Goal: Task Accomplishment & Management: Complete application form

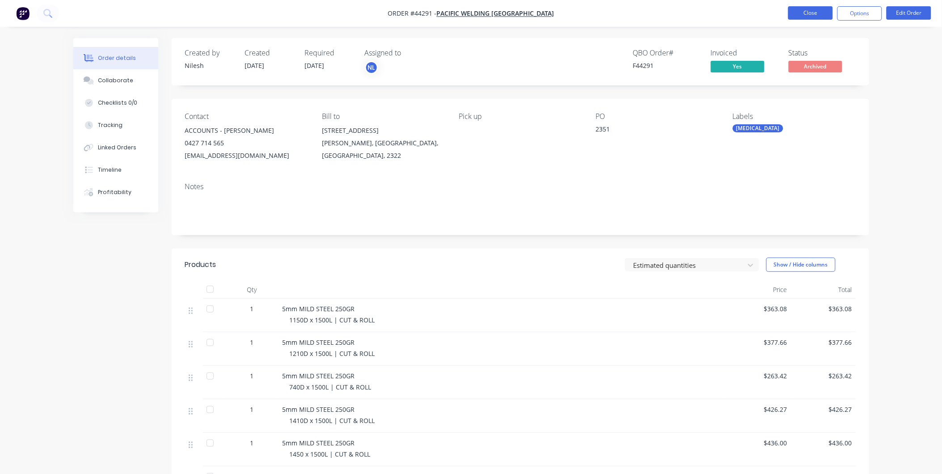
click at [791, 9] on button "Close" at bounding box center [810, 12] width 45 height 13
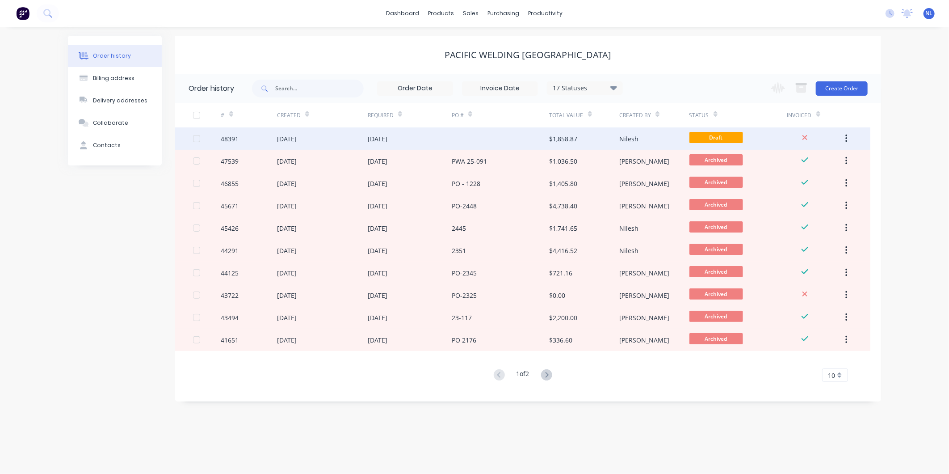
click at [570, 137] on div "$1,858.87" at bounding box center [564, 138] width 28 height 9
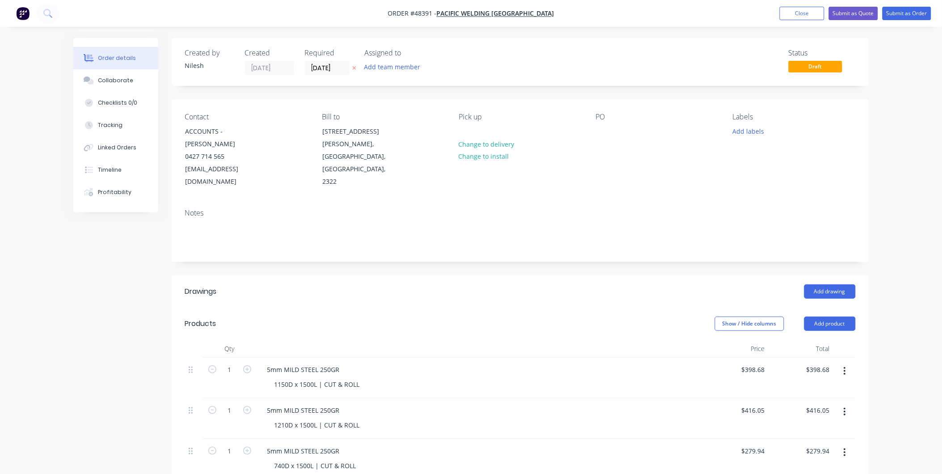
click at [582, 124] on div "Contact ACCOUNTS - [PERSON_NAME] 0427 714 565 [EMAIL_ADDRESS][DOMAIN_NAME] Bill…" at bounding box center [520, 150] width 697 height 102
click at [593, 130] on div "Contact ACCOUNTS - [PERSON_NAME] 0427 714 565 [EMAIL_ADDRESS][DOMAIN_NAME] Bill…" at bounding box center [520, 150] width 697 height 102
click at [617, 123] on div "PO" at bounding box center [657, 151] width 122 height 76
click at [597, 130] on div at bounding box center [603, 131] width 14 height 13
paste div
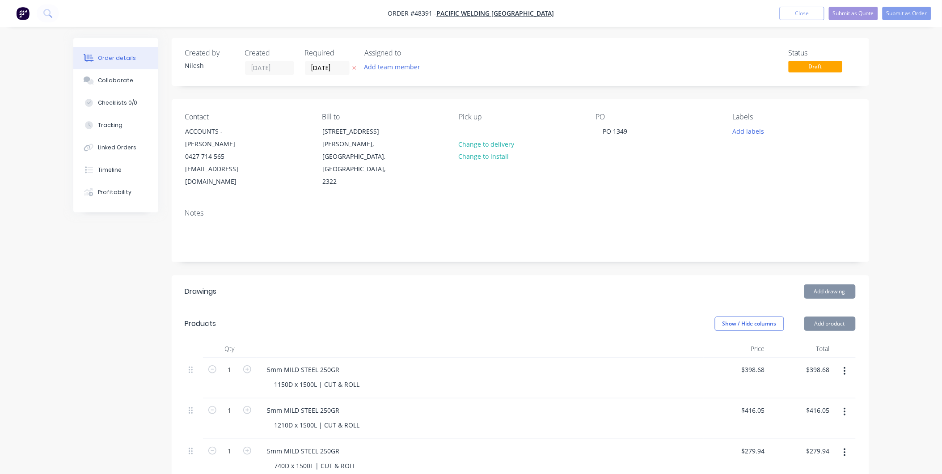
click at [551, 143] on div "Pick up Change to delivery Change to install" at bounding box center [520, 151] width 122 height 76
click at [401, 64] on button "Add team member" at bounding box center [392, 67] width 66 height 12
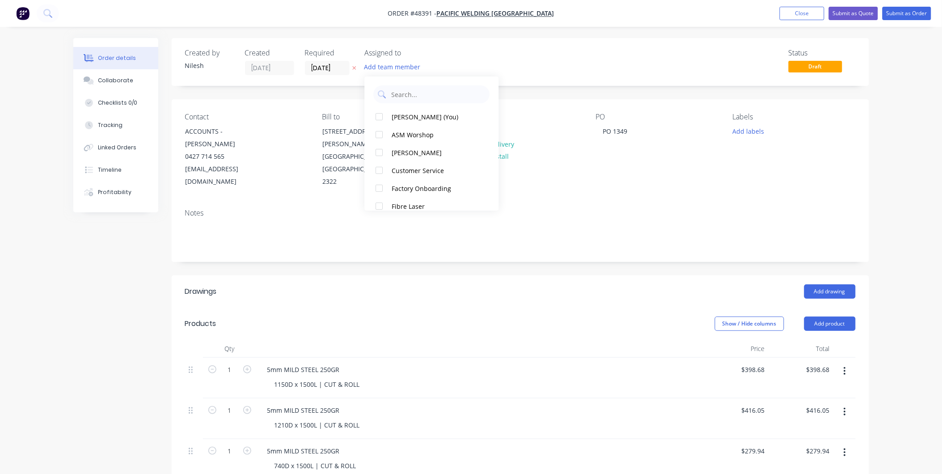
click at [413, 106] on div "[PERSON_NAME] (You) ASM Worshop [PERSON_NAME] Customer Service Factory Onboardi…" at bounding box center [432, 143] width 134 height 134
click at [482, 127] on button "ASM Worshop" at bounding box center [432, 135] width 134 height 18
click at [457, 117] on div "ASM Worshop" at bounding box center [436, 116] width 89 height 9
click at [435, 135] on div "ASM Worshop" at bounding box center [436, 134] width 89 height 9
click at [432, 117] on div "ASM Worshop" at bounding box center [436, 116] width 89 height 9
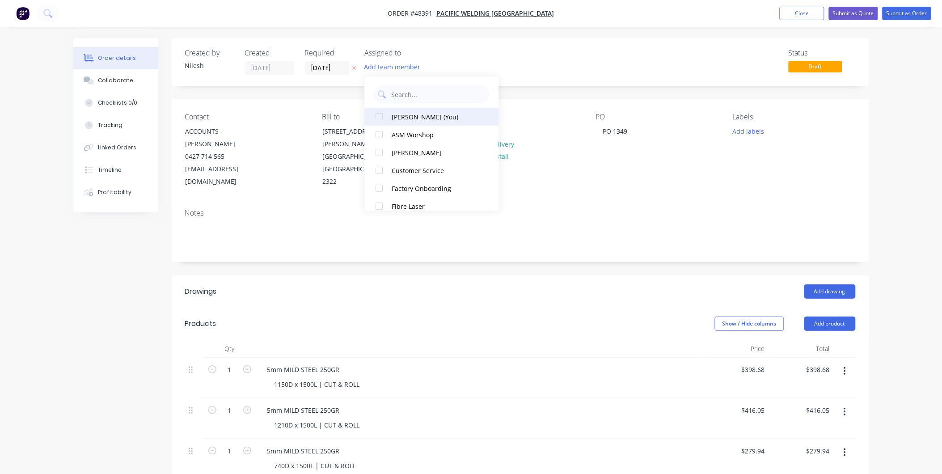
click at [426, 118] on div "[PERSON_NAME] (You)" at bounding box center [436, 116] width 89 height 9
click at [334, 71] on input "[DATE]" at bounding box center [327, 67] width 44 height 13
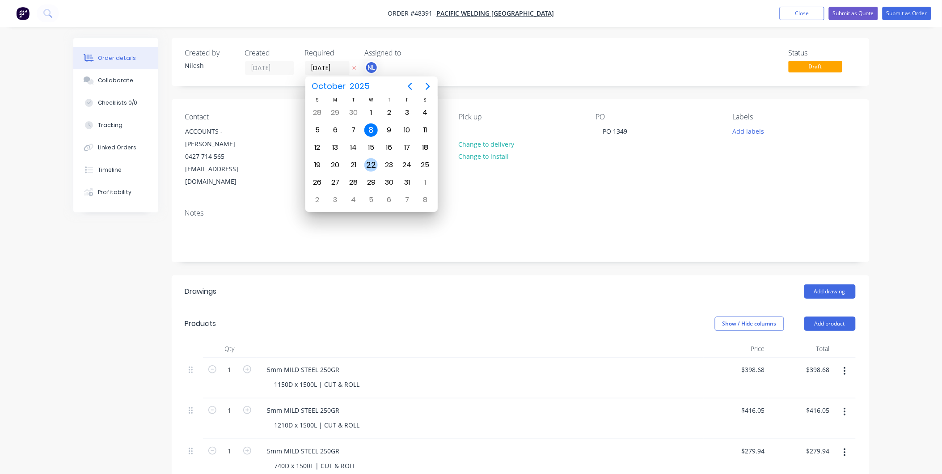
click at [372, 161] on div "22" at bounding box center [370, 164] width 13 height 13
type input "[DATE]"
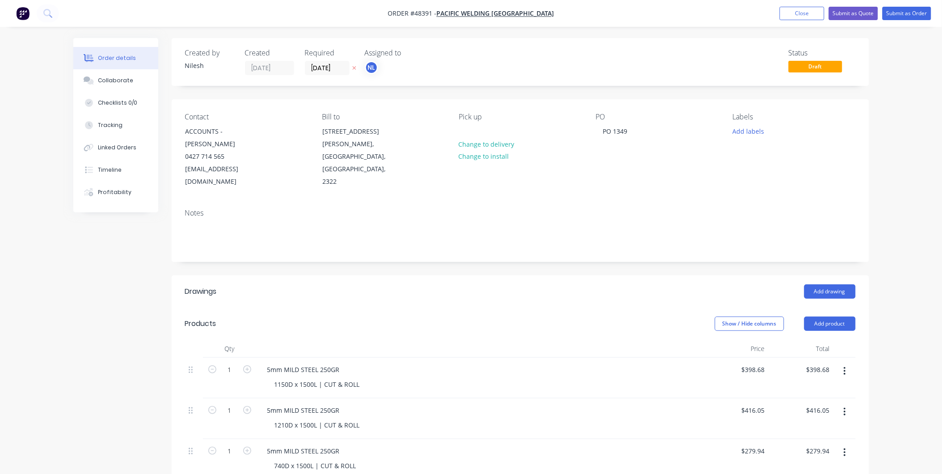
click at [507, 77] on div "Created by [PERSON_NAME] Created [DATE] Required [DATE] Assigned to NL Status D…" at bounding box center [520, 62] width 697 height 48
click at [744, 132] on button "Add labels" at bounding box center [748, 131] width 41 height 12
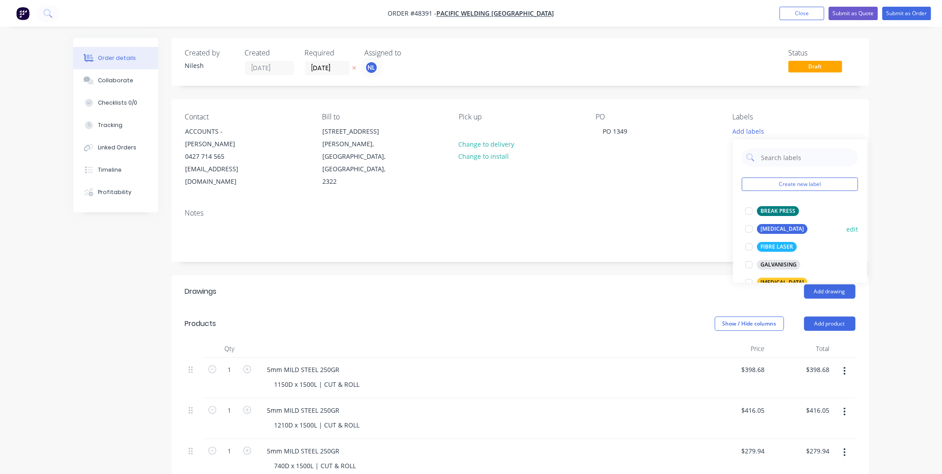
click at [775, 229] on div "[MEDICAL_DATA]" at bounding box center [782, 229] width 51 height 10
click at [776, 221] on div "BREAK PRESS" at bounding box center [778, 224] width 42 height 10
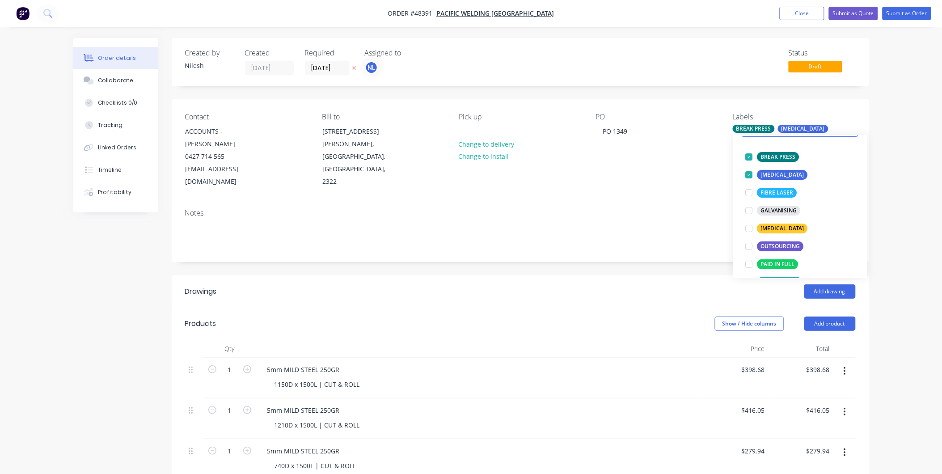
scroll to position [99, 0]
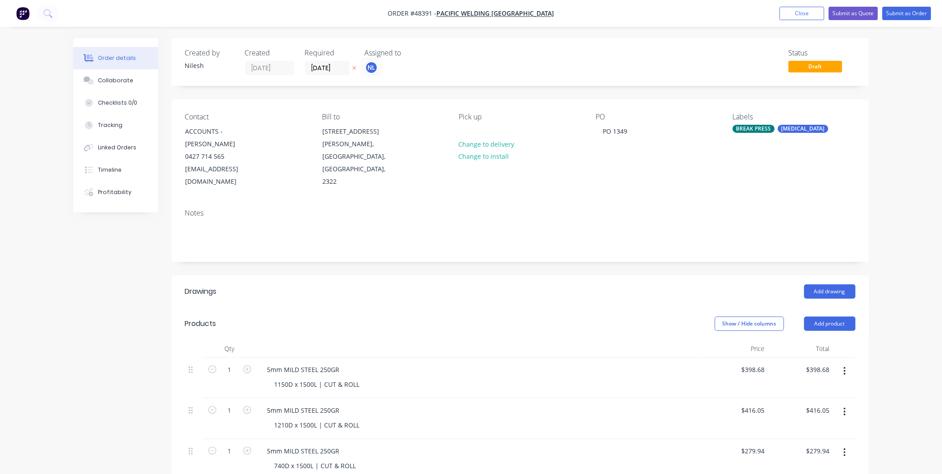
click at [708, 151] on div "PO PO 1349" at bounding box center [657, 151] width 122 height 76
click at [767, 121] on div "Labels" at bounding box center [794, 117] width 122 height 8
click at [767, 129] on div "BREAK PRESS" at bounding box center [754, 129] width 42 height 8
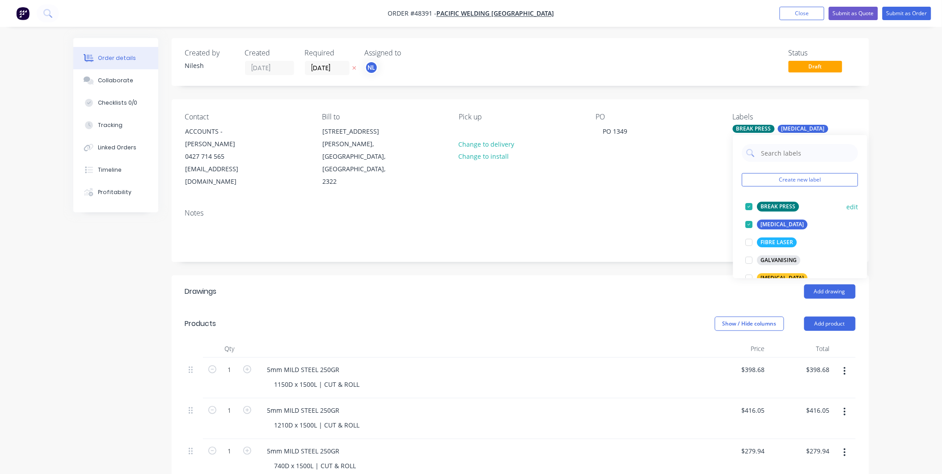
click at [749, 203] on div at bounding box center [749, 207] width 18 height 18
click at [665, 209] on div "Notes" at bounding box center [520, 213] width 670 height 8
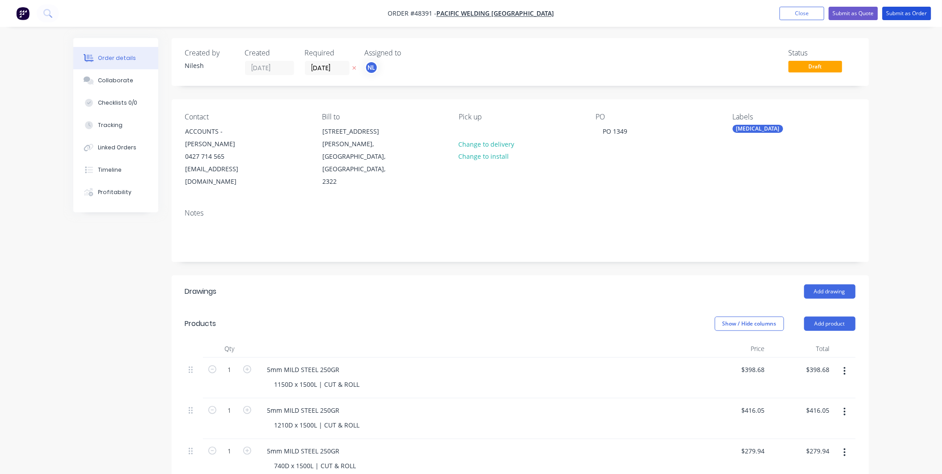
drag, startPoint x: 901, startPoint y: 15, endPoint x: 883, endPoint y: 118, distance: 103.9
click at [883, 118] on div "Order #48391 - PACIFIC WELDING AUSTRALIA Add product Close Submit as Quote Subm…" at bounding box center [471, 399] width 942 height 798
click at [919, 18] on button "Submit as Order" at bounding box center [906, 13] width 49 height 13
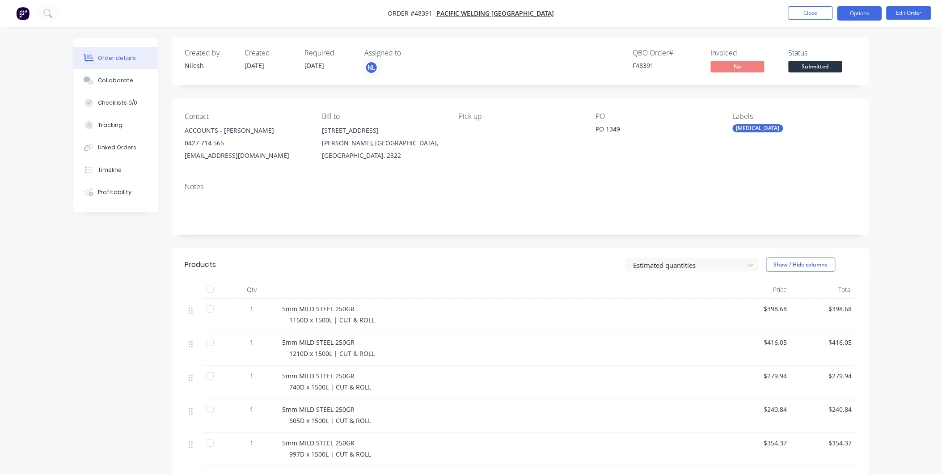
click at [869, 16] on button "Options" at bounding box center [859, 13] width 45 height 14
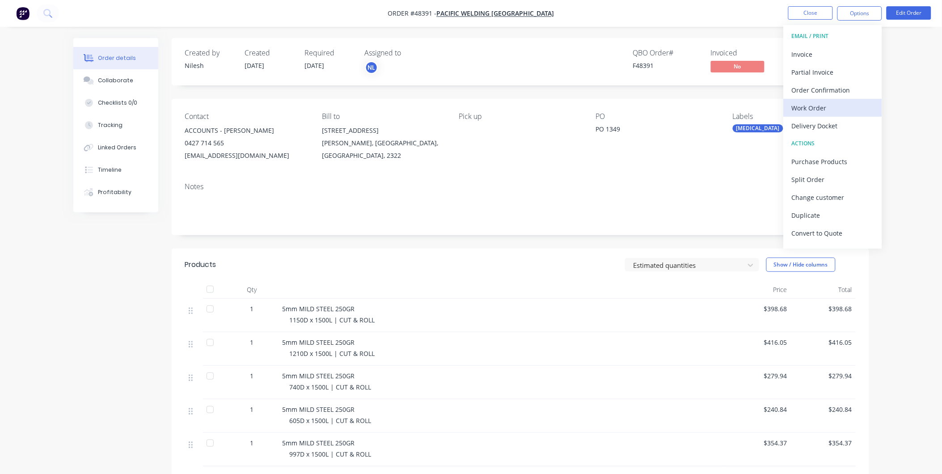
click at [817, 99] on button "Work Order" at bounding box center [833, 108] width 98 height 18
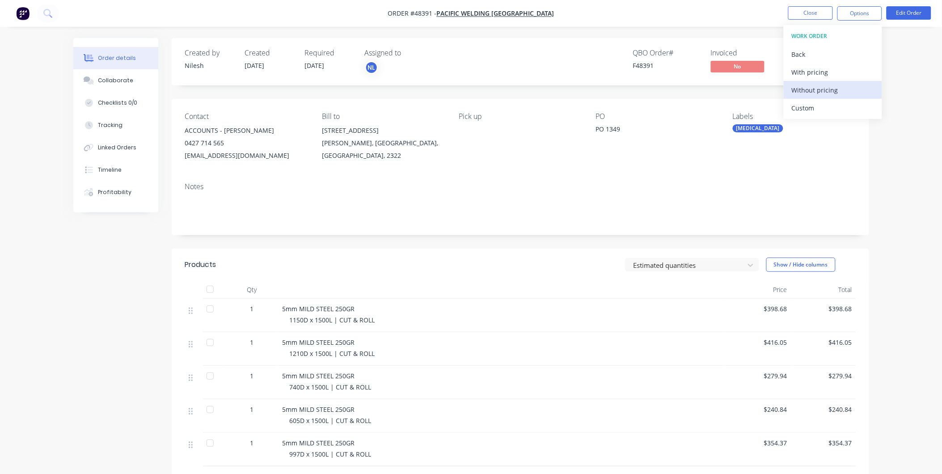
click at [813, 87] on div "Without pricing" at bounding box center [833, 90] width 82 height 13
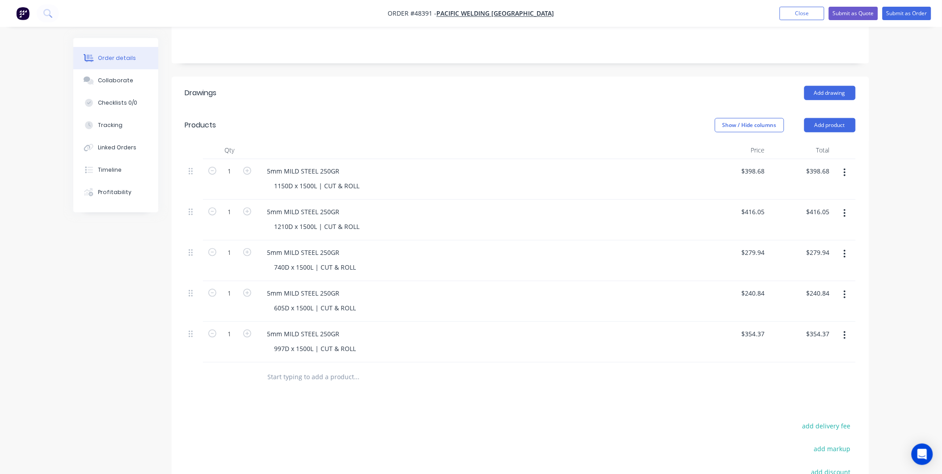
scroll to position [99, 0]
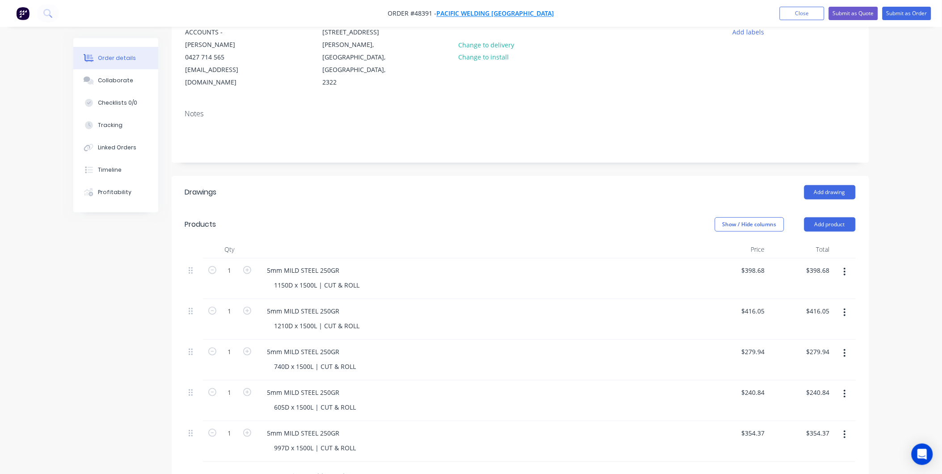
click at [498, 11] on span "PACIFIC WELDING [GEOGRAPHIC_DATA]" at bounding box center [496, 13] width 118 height 8
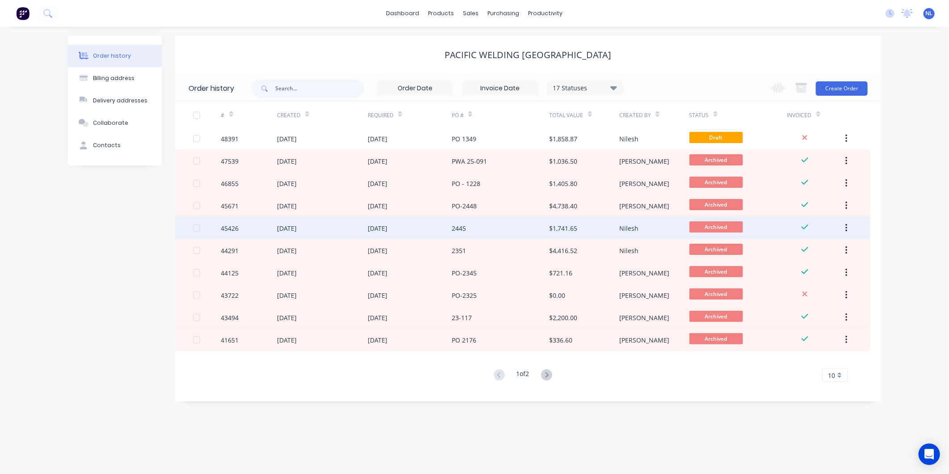
click at [581, 221] on div "$1,741.65" at bounding box center [585, 228] width 70 height 22
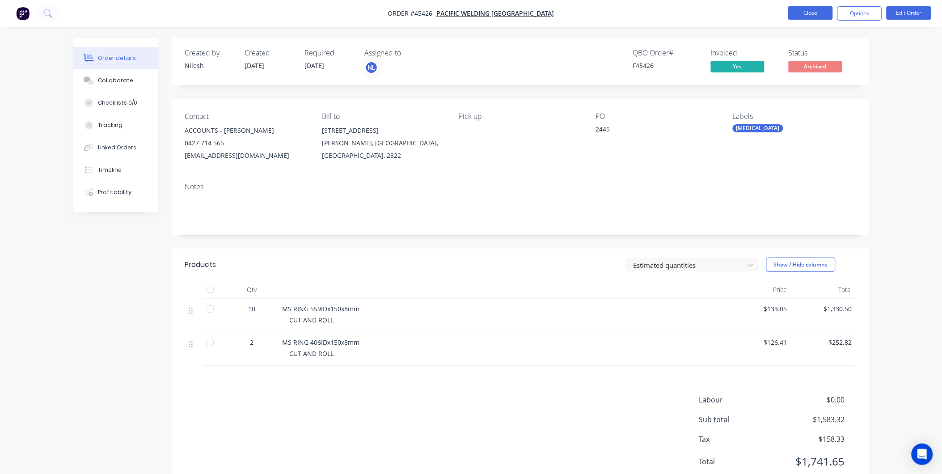
click at [797, 7] on button "Close" at bounding box center [810, 12] width 45 height 13
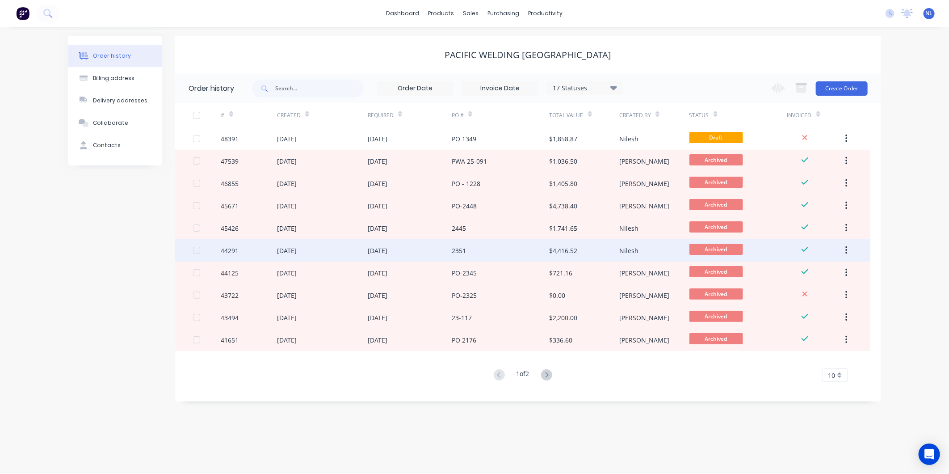
click at [584, 243] on div "$4,416.52" at bounding box center [585, 250] width 70 height 22
